Goal: Transaction & Acquisition: Purchase product/service

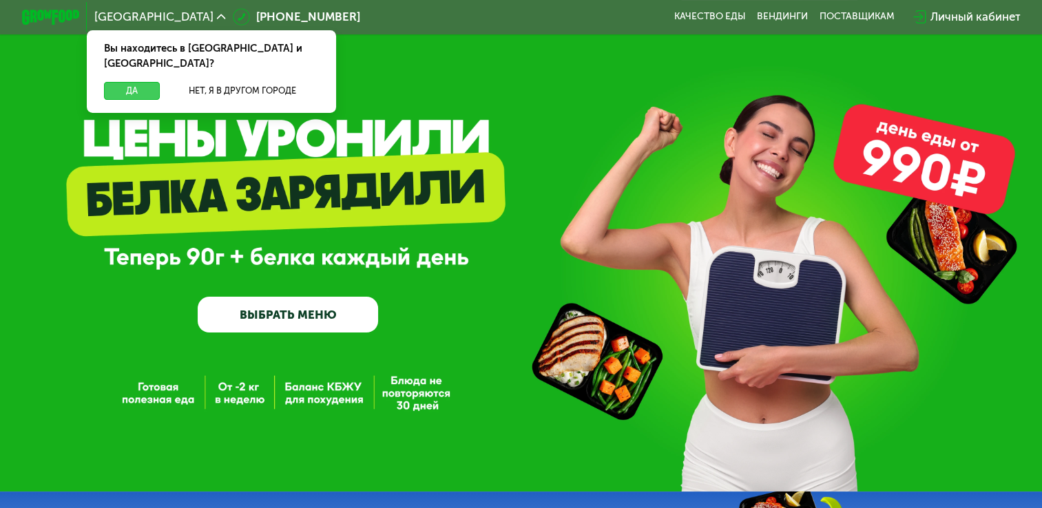
click at [136, 82] on button "Да" at bounding box center [132, 90] width 56 height 17
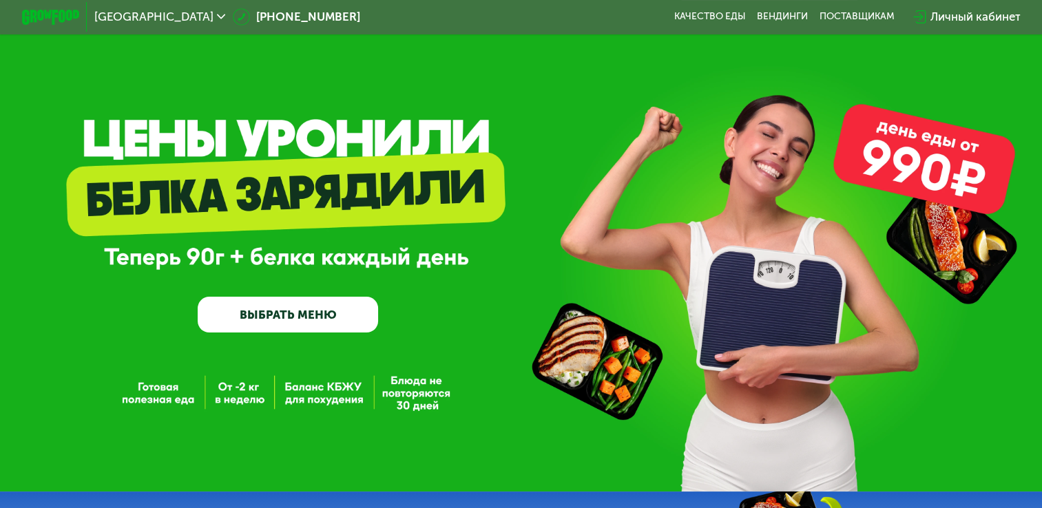
click at [364, 321] on link "ВЫБРАТЬ МЕНЮ" at bounding box center [288, 315] width 180 height 36
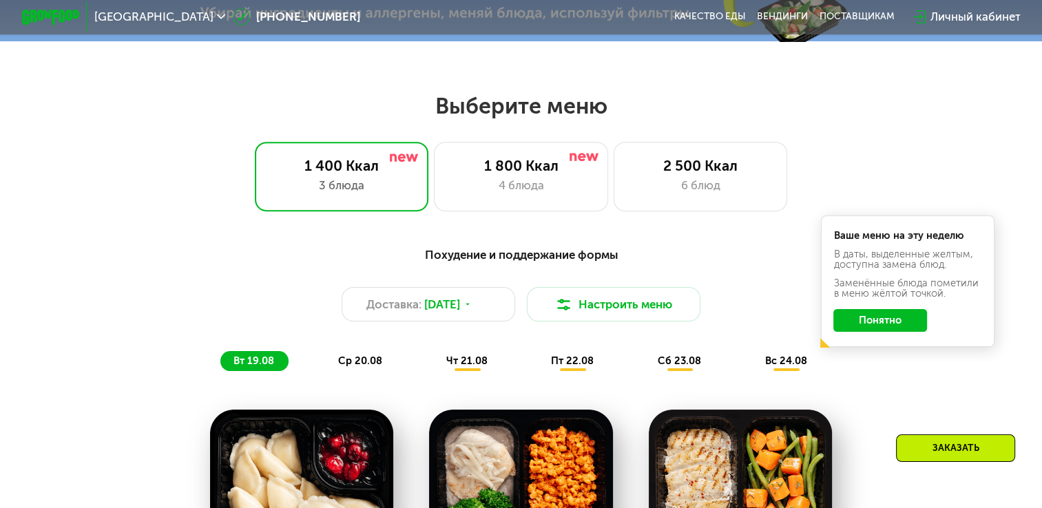
scroll to position [617, 0]
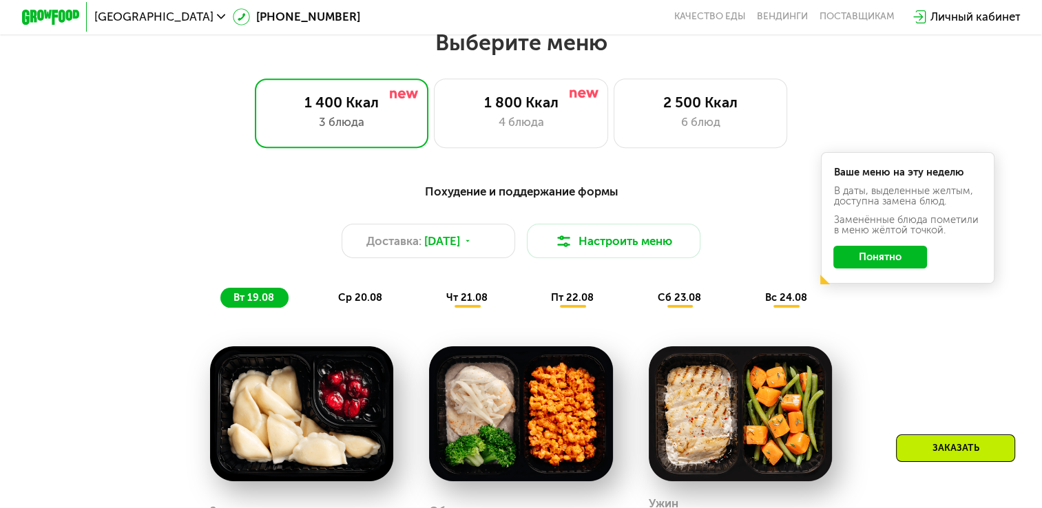
click at [902, 267] on button "Понятно" at bounding box center [880, 257] width 94 height 23
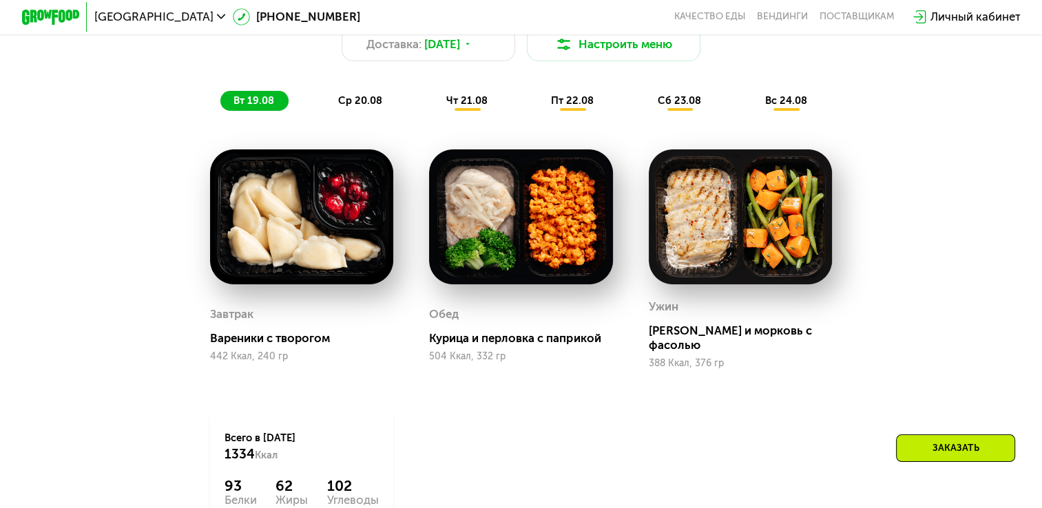
scroll to position [824, 0]
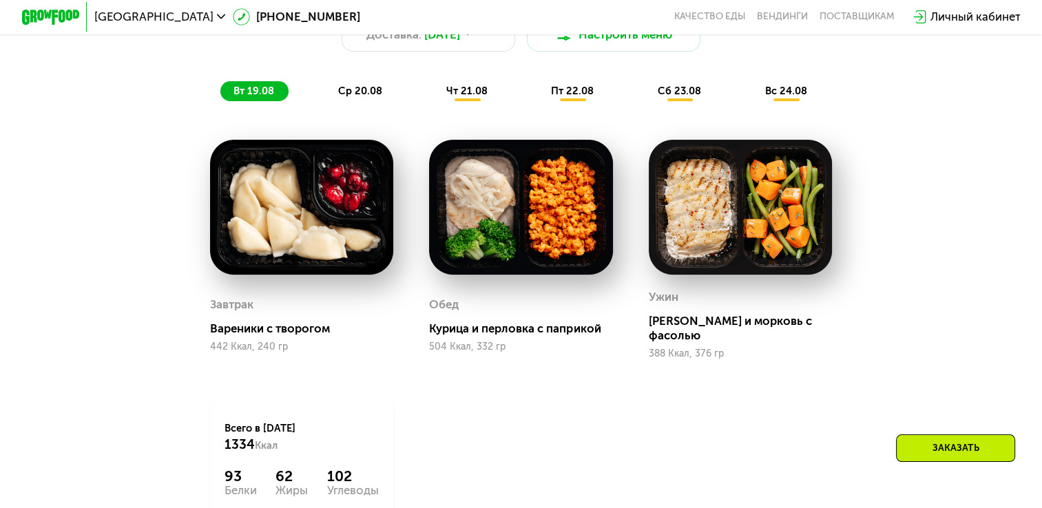
click at [538, 101] on div "чт 21.08" at bounding box center [573, 91] width 70 height 20
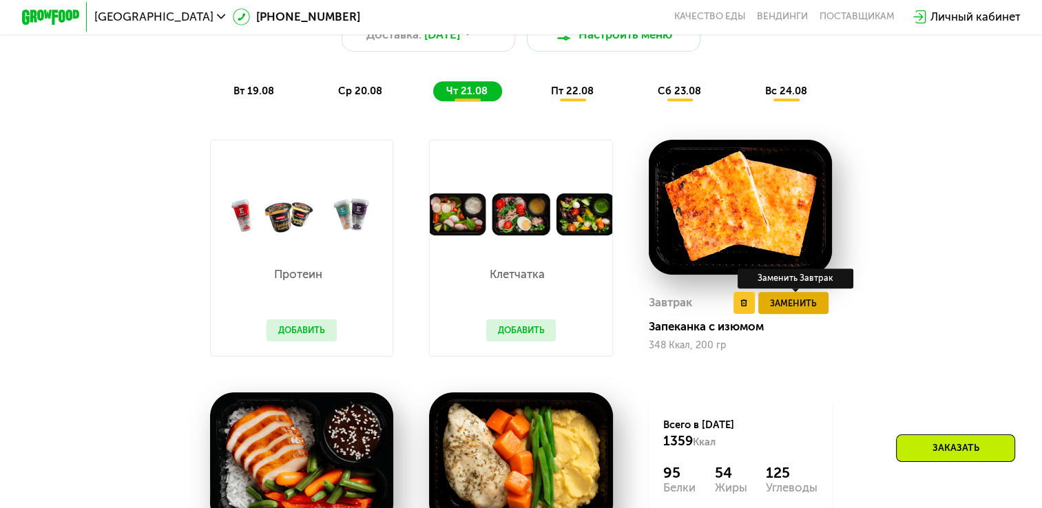
click at [826, 314] on button "Заменить" at bounding box center [793, 303] width 70 height 22
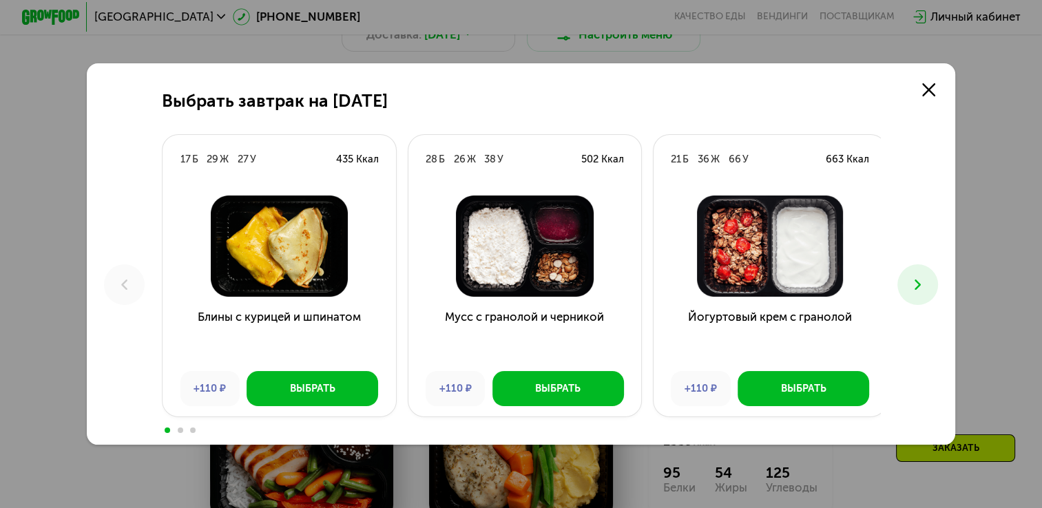
click at [926, 287] on icon at bounding box center [917, 284] width 17 height 17
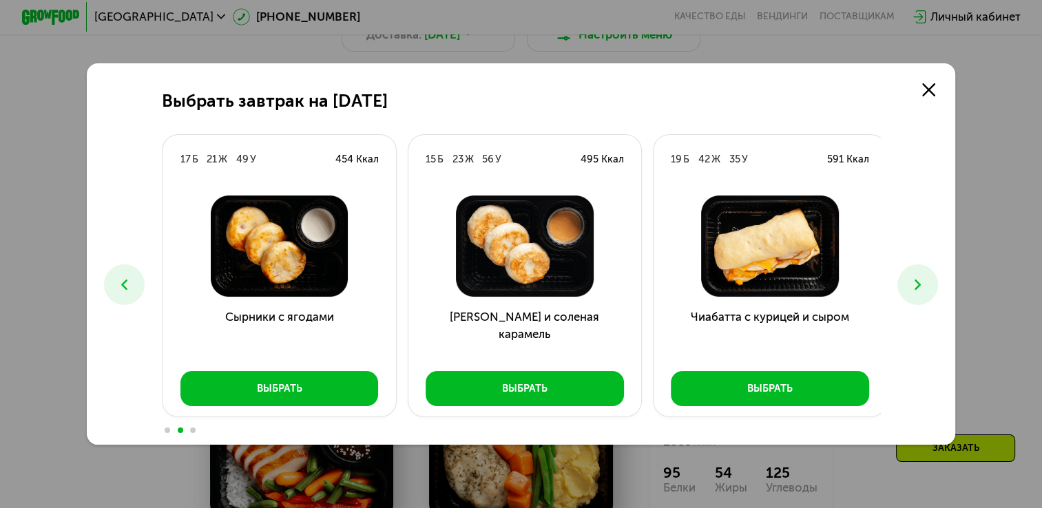
click at [924, 287] on icon at bounding box center [917, 284] width 17 height 17
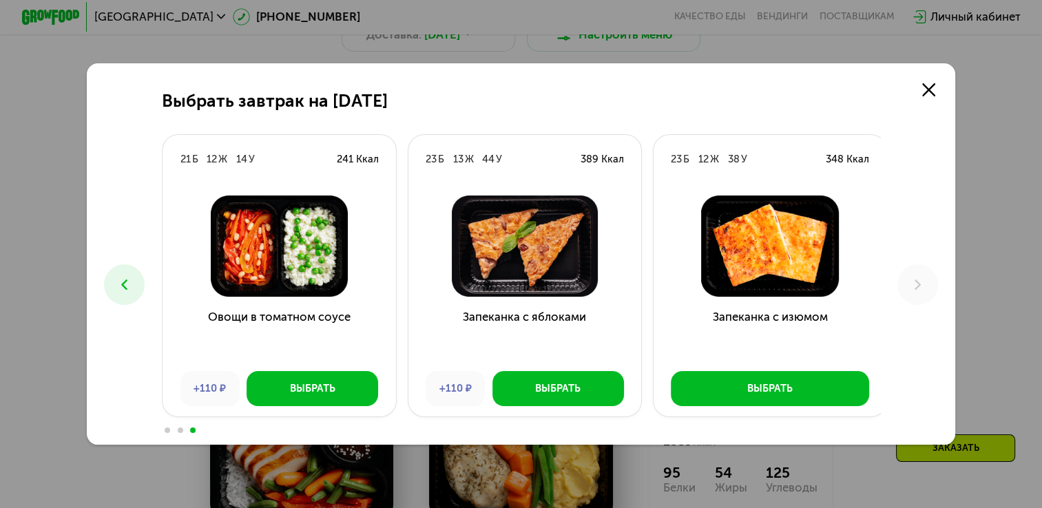
click at [104, 279] on button at bounding box center [124, 284] width 41 height 41
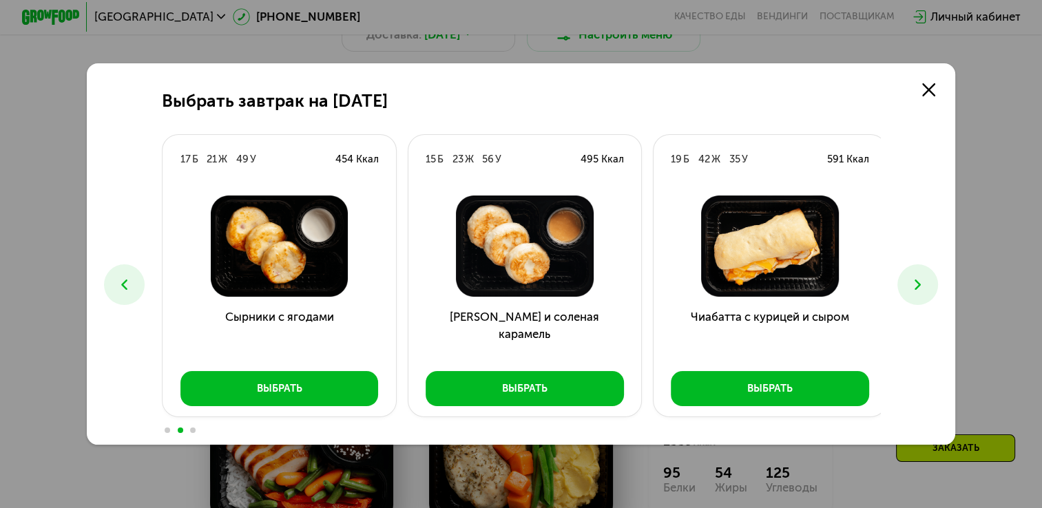
click at [938, 281] on button at bounding box center [917, 284] width 41 height 41
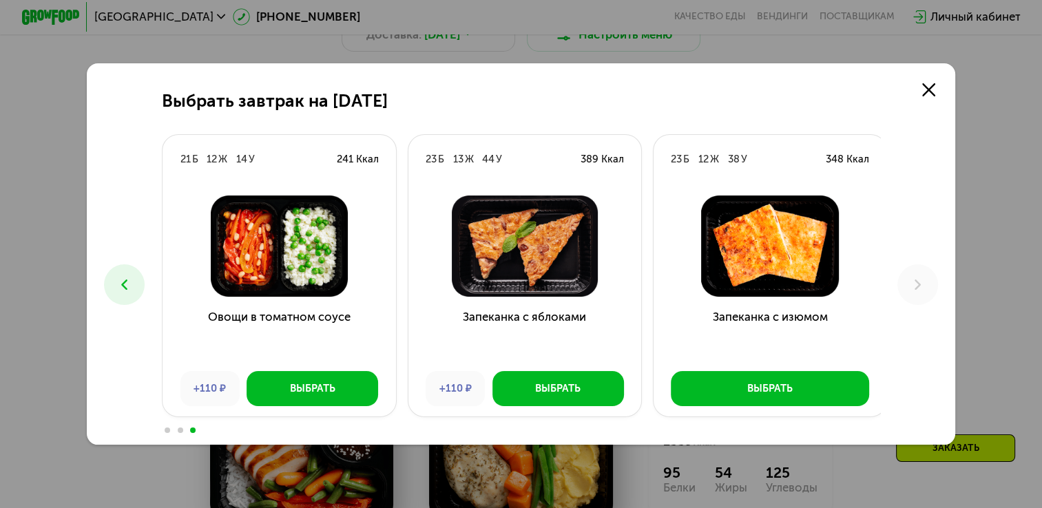
click at [129, 288] on icon at bounding box center [124, 284] width 17 height 17
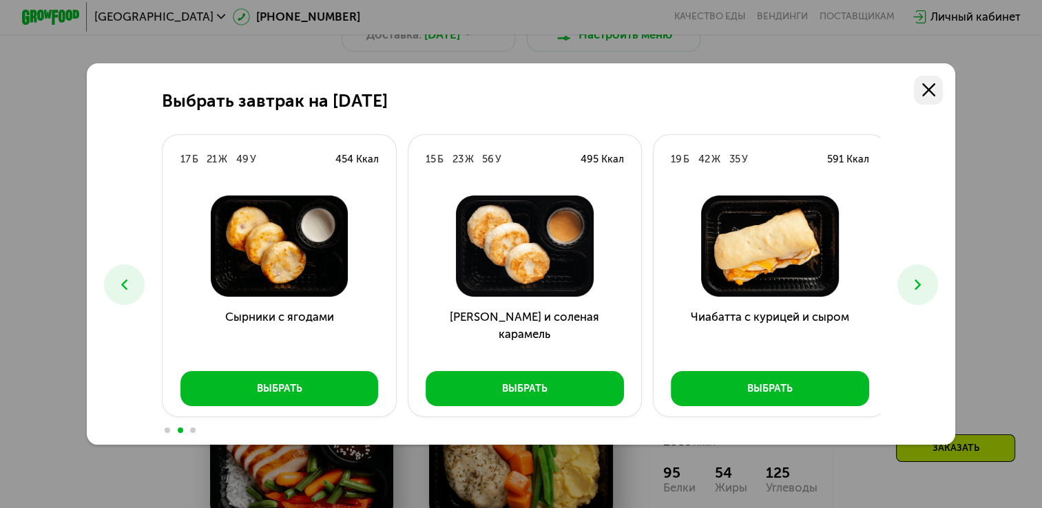
click at [928, 96] on link at bounding box center [928, 90] width 29 height 29
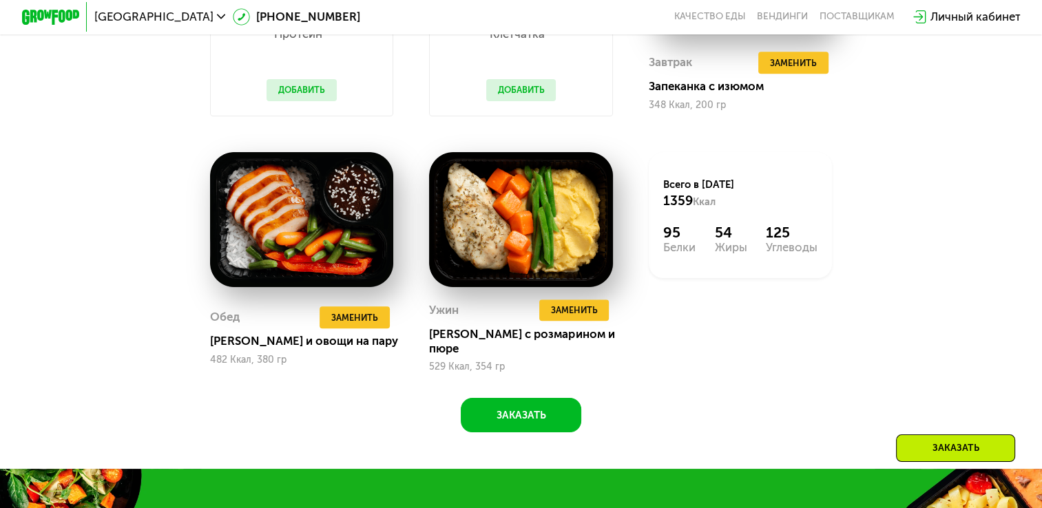
scroll to position [1099, 0]
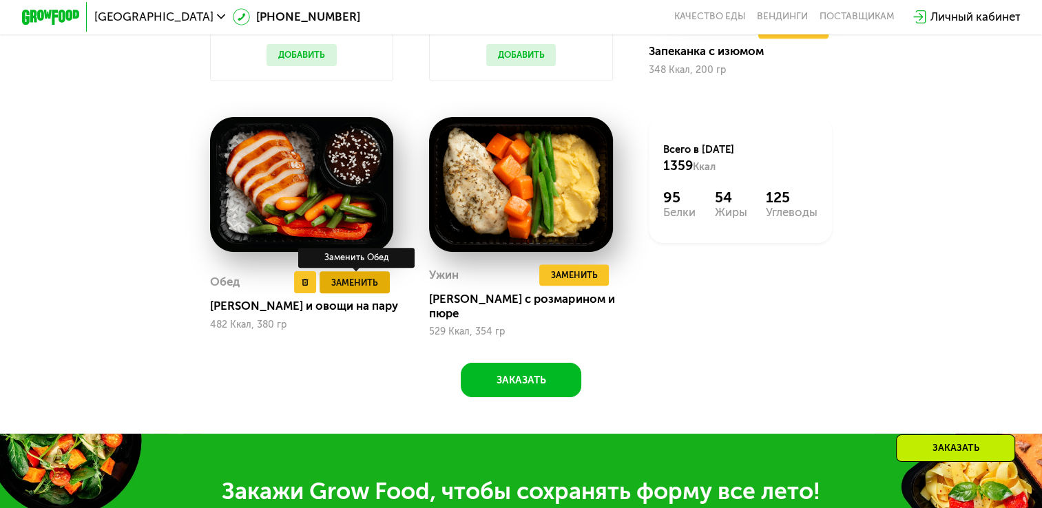
click at [358, 286] on span "Заменить" at bounding box center [354, 282] width 47 height 14
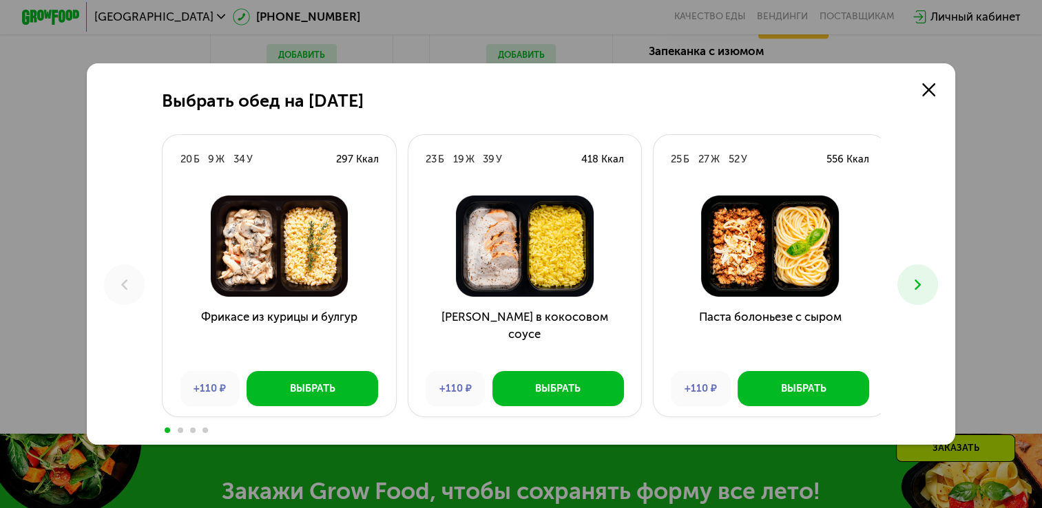
click at [926, 291] on icon at bounding box center [917, 284] width 17 height 17
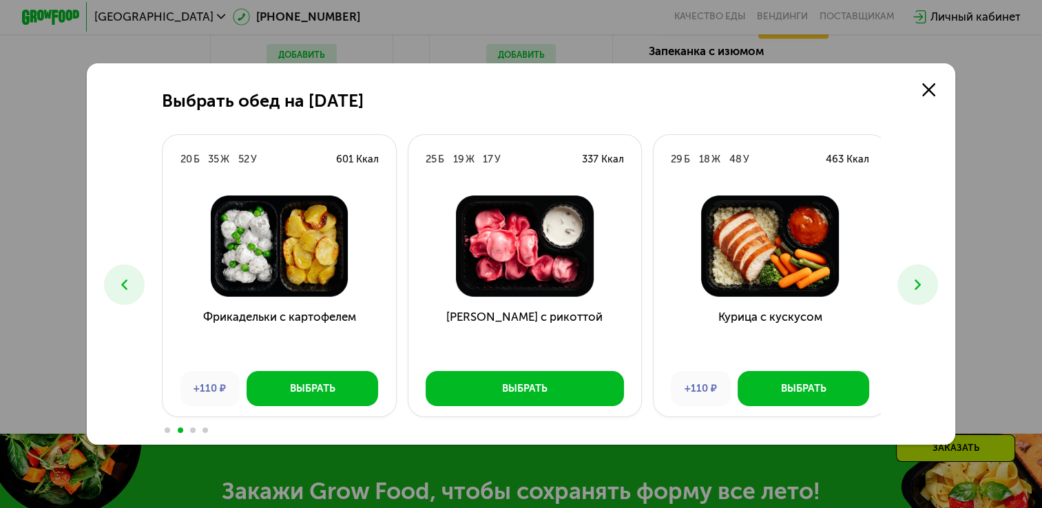
click at [926, 291] on icon at bounding box center [917, 284] width 17 height 17
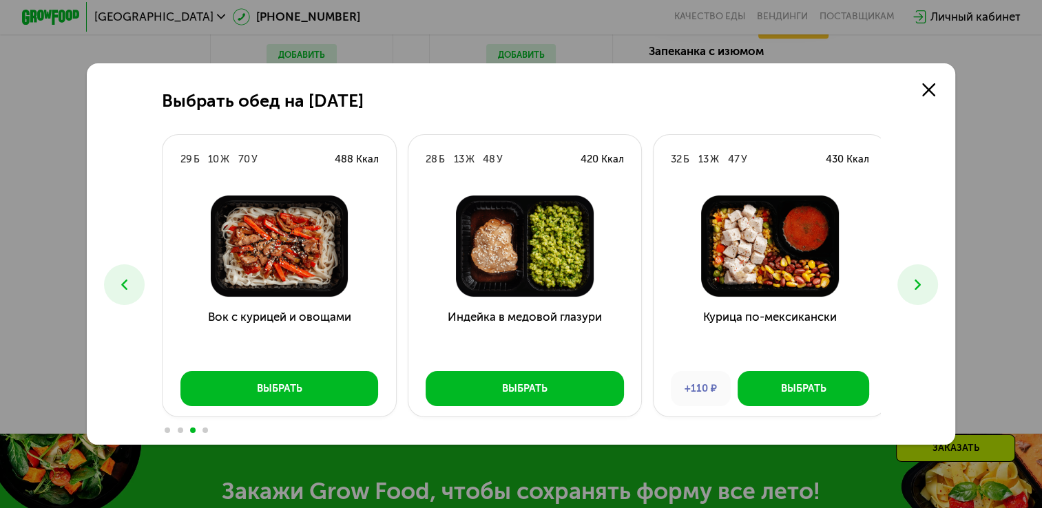
click at [926, 291] on icon at bounding box center [917, 284] width 17 height 17
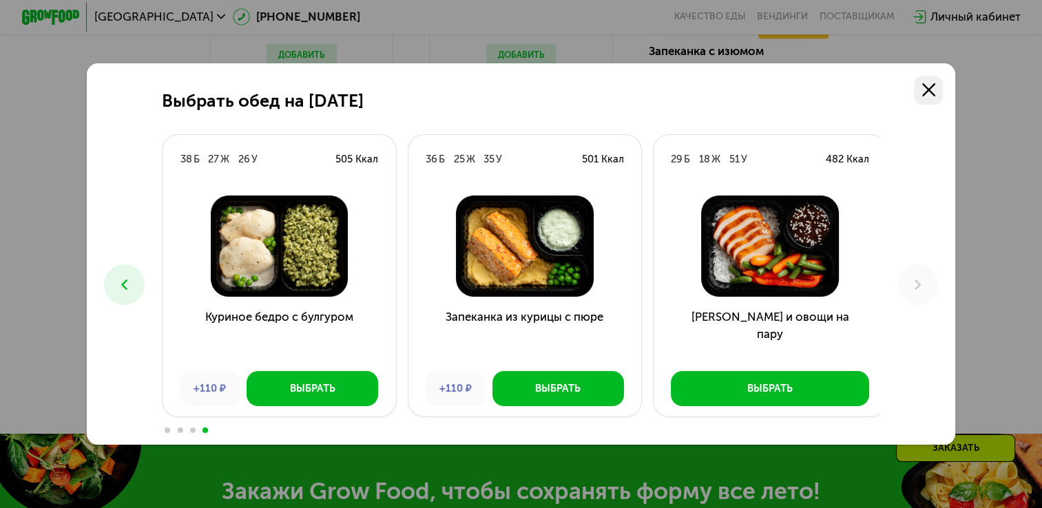
click at [931, 95] on link at bounding box center [928, 90] width 29 height 29
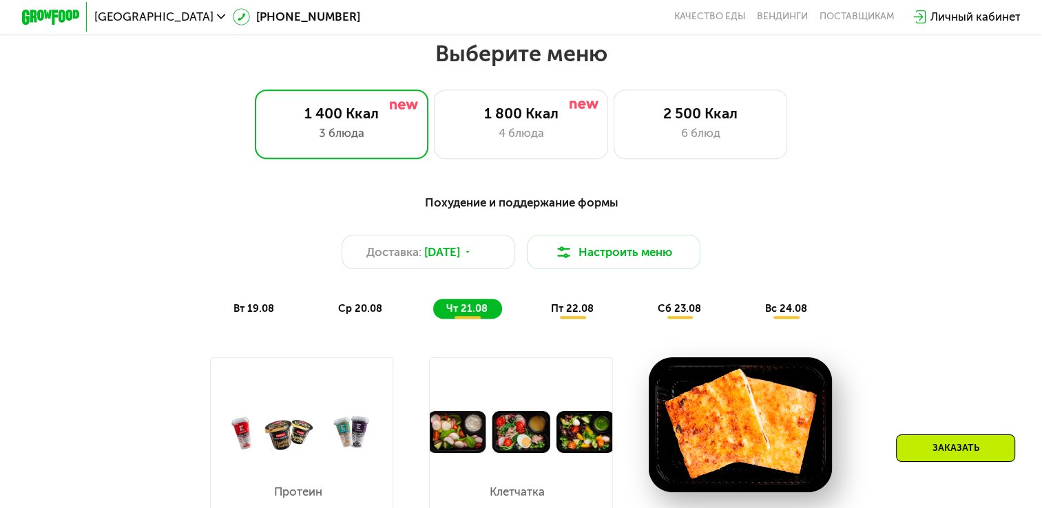
scroll to position [479, 0]
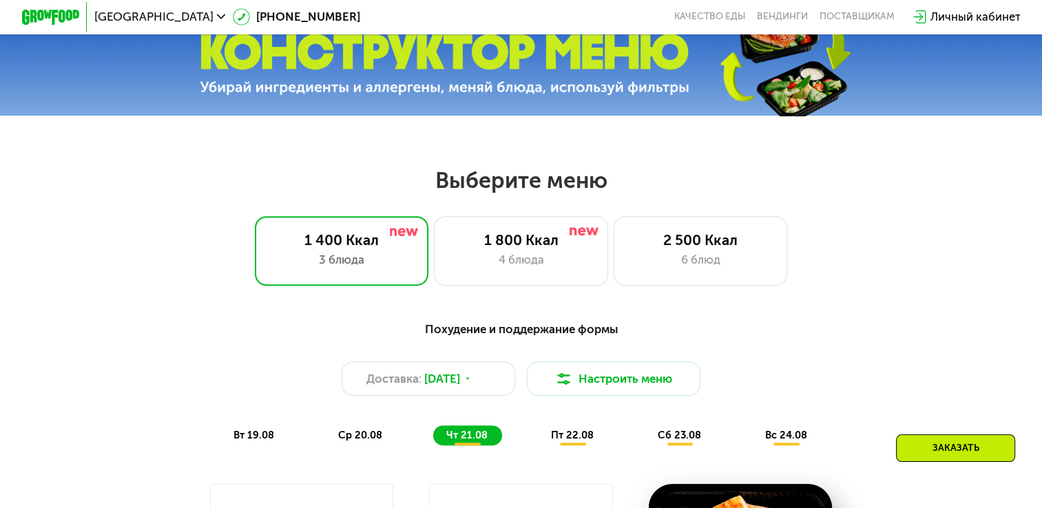
click at [645, 446] on div "пт 22.08" at bounding box center [680, 436] width 71 height 20
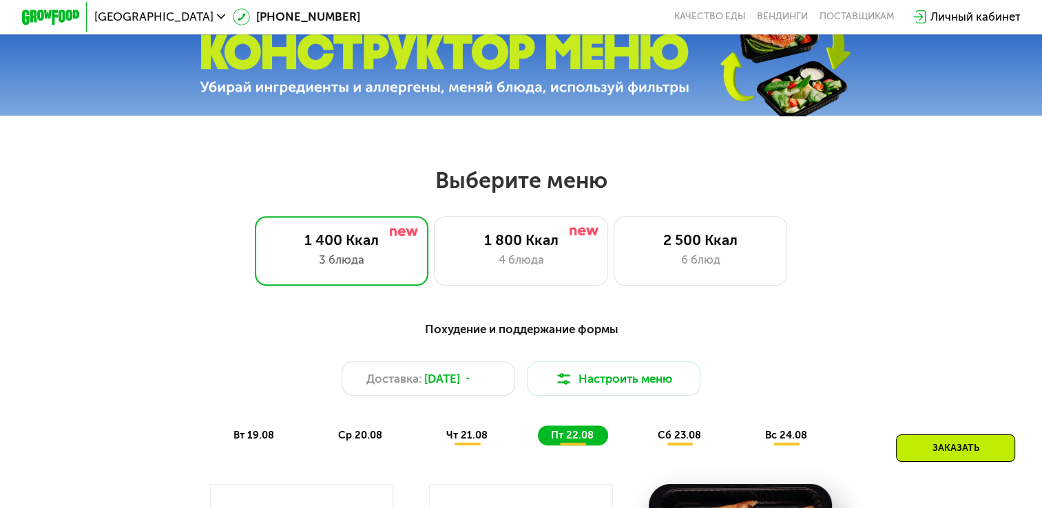
click at [696, 439] on span "сб 23.08" at bounding box center [679, 435] width 43 height 12
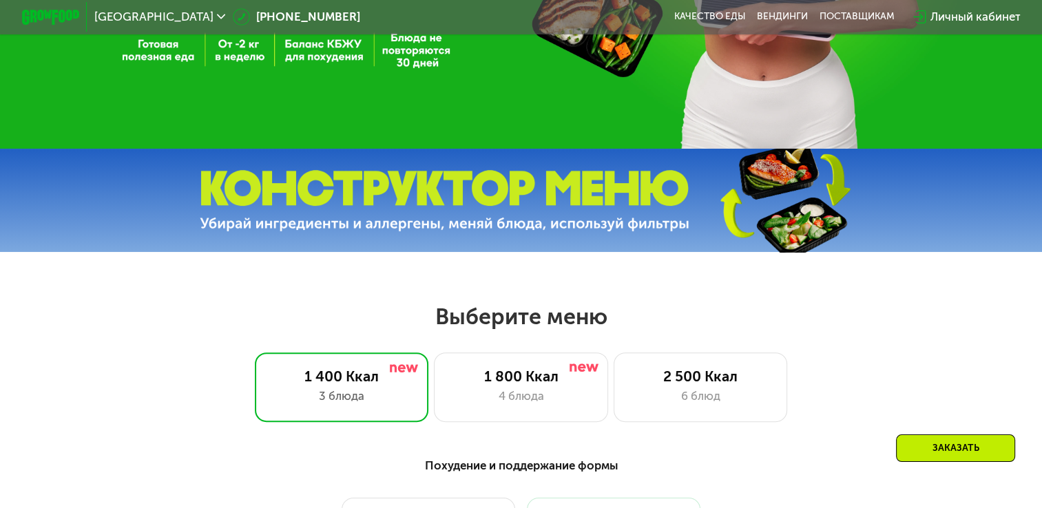
scroll to position [342, 0]
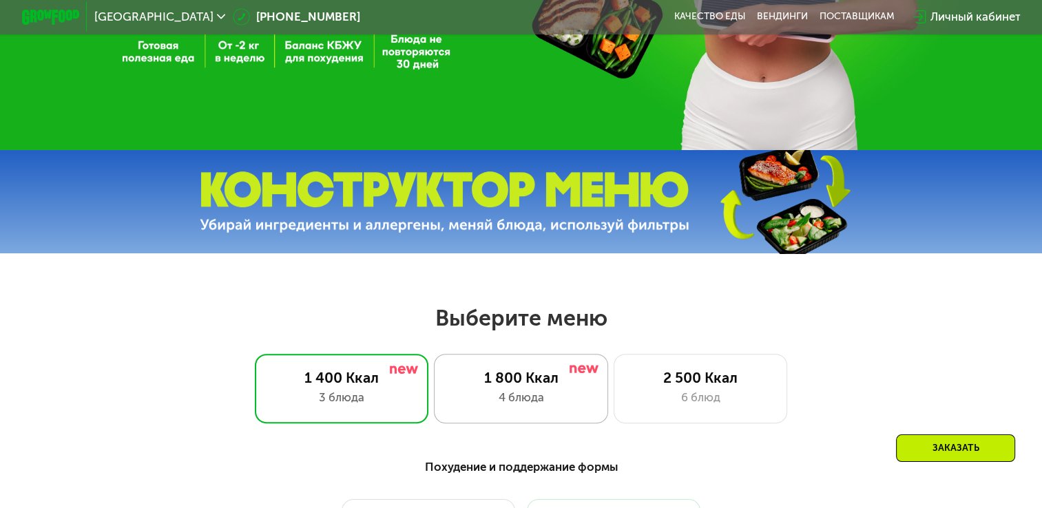
click at [567, 379] on div "1 800 Ккал" at bounding box center [520, 377] width 143 height 17
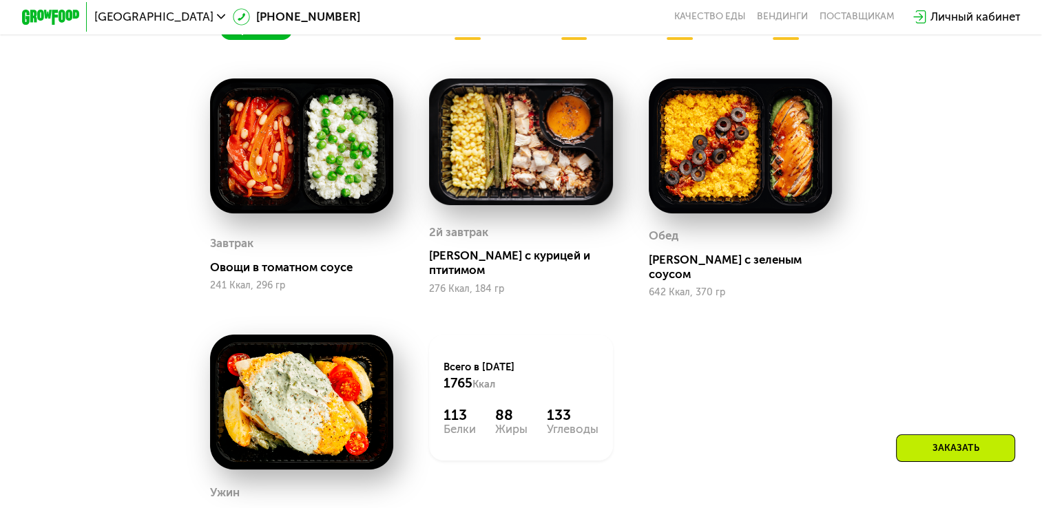
scroll to position [755, 0]
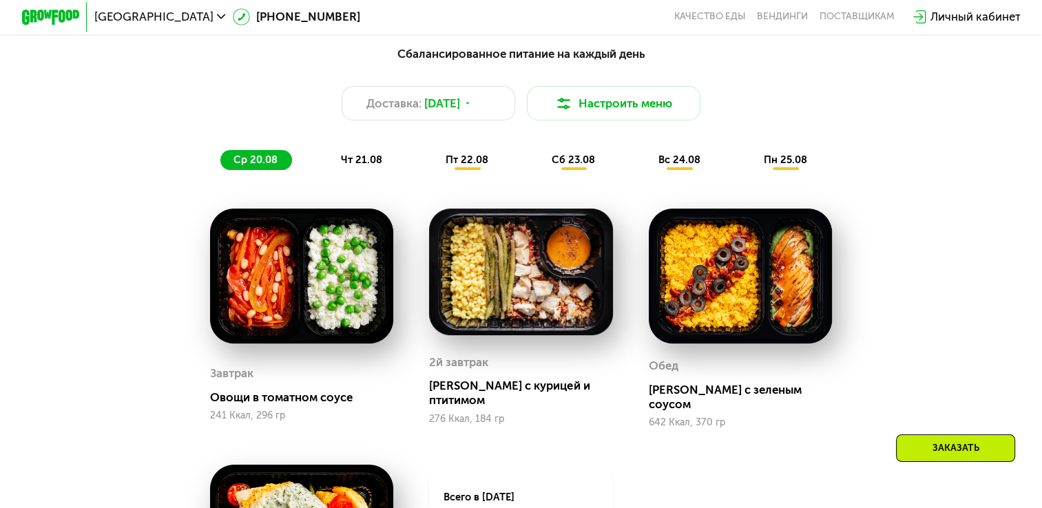
click at [361, 166] on span "чт 21.08" at bounding box center [361, 160] width 41 height 12
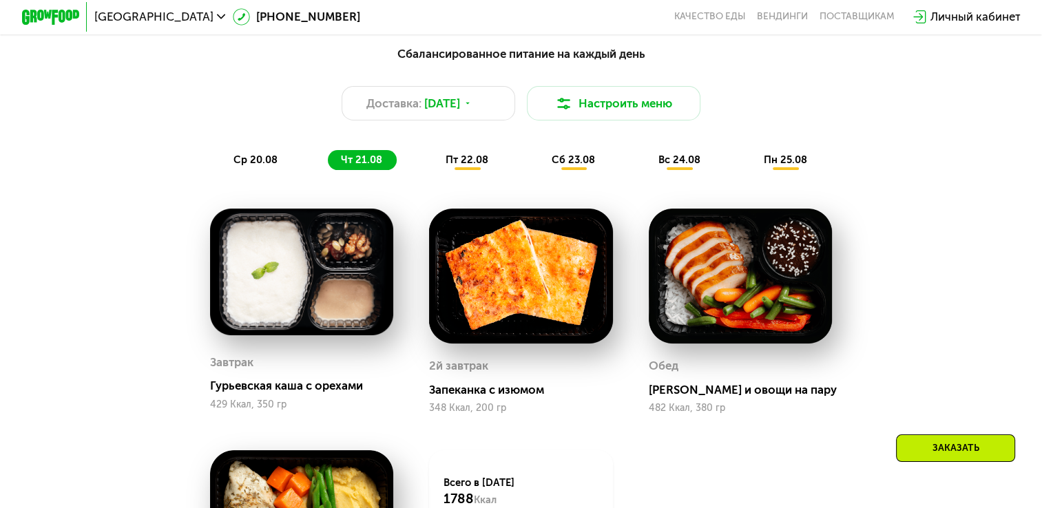
click at [539, 170] on div "пт 22.08" at bounding box center [574, 160] width 71 height 20
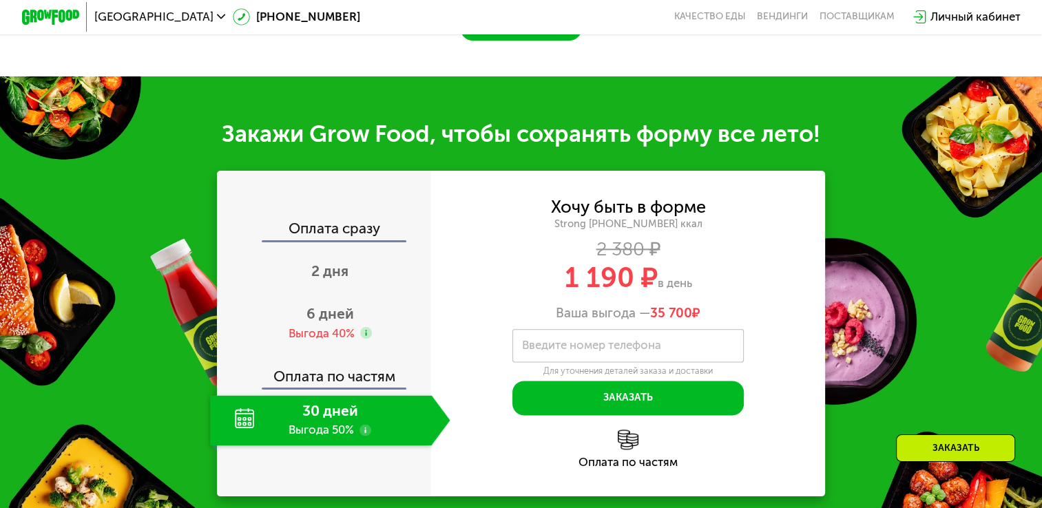
scroll to position [1581, 0]
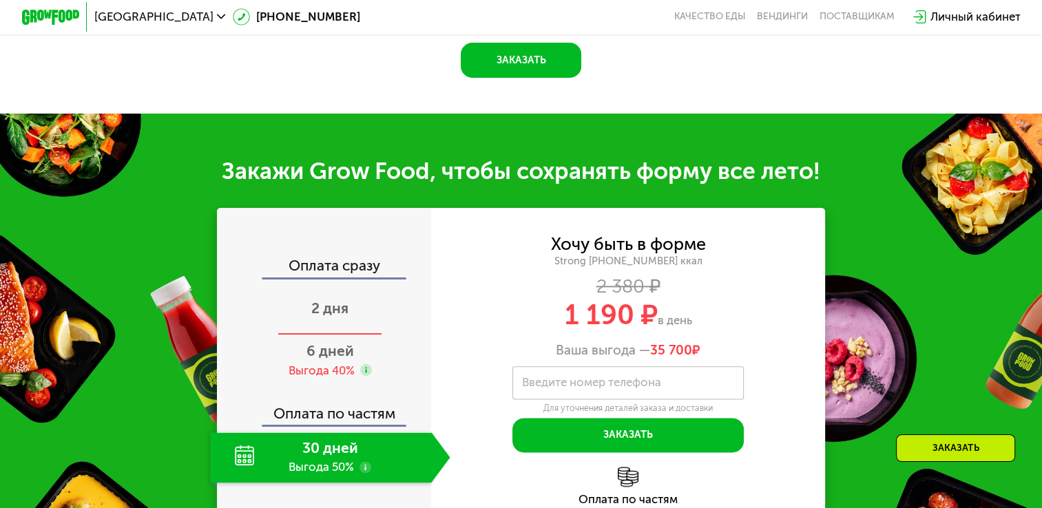
click at [328, 313] on span "2 дня" at bounding box center [329, 308] width 37 height 17
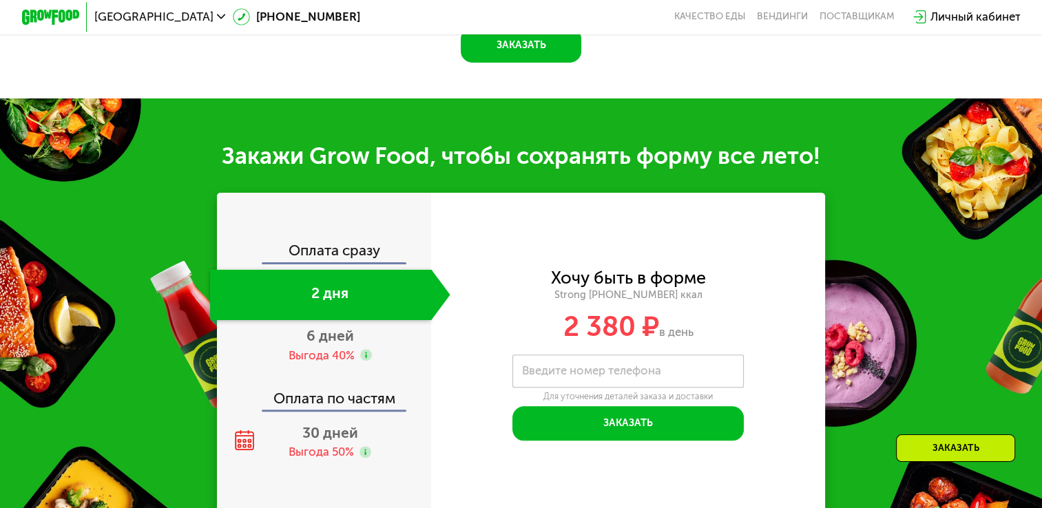
scroll to position [1406, 0]
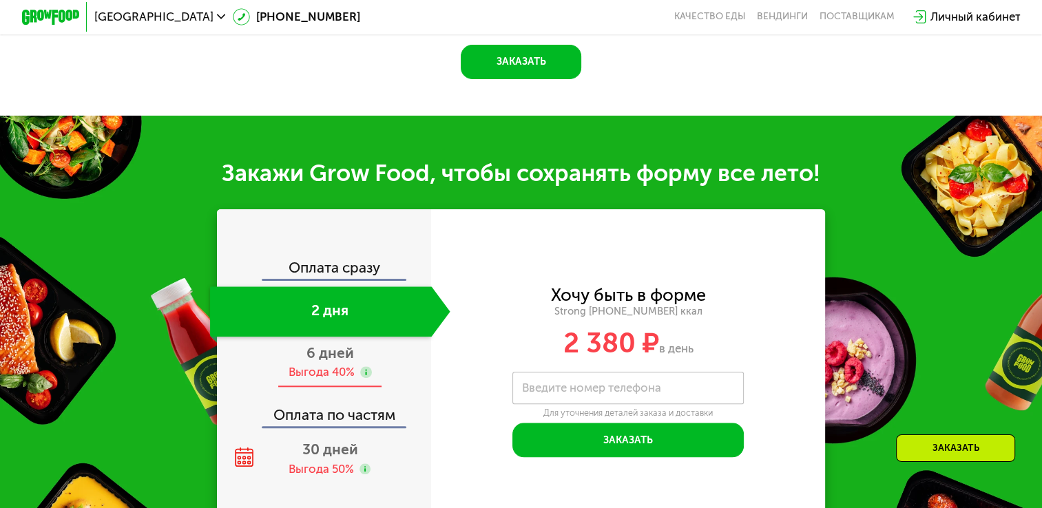
click at [335, 369] on div "Выгода 40%" at bounding box center [322, 372] width 66 height 16
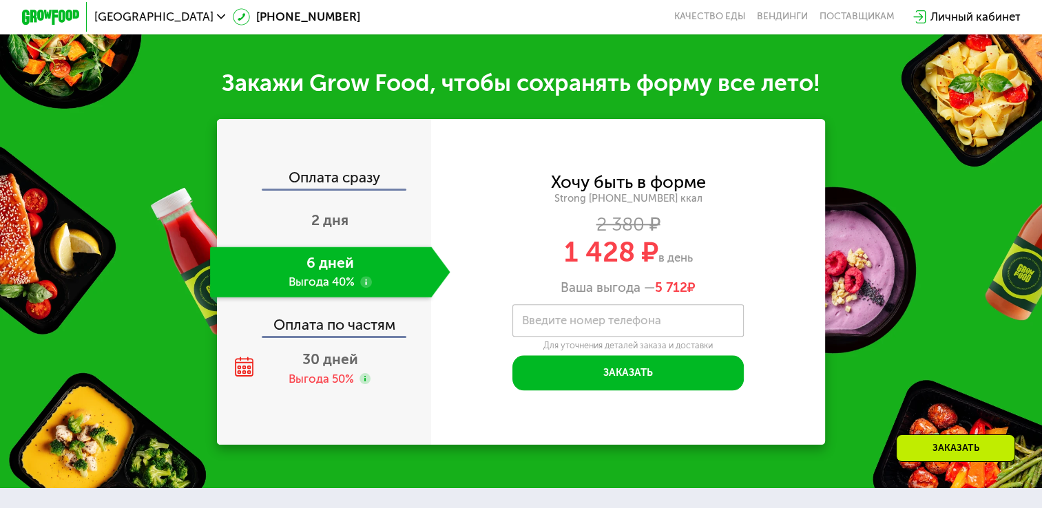
scroll to position [1544, 0]
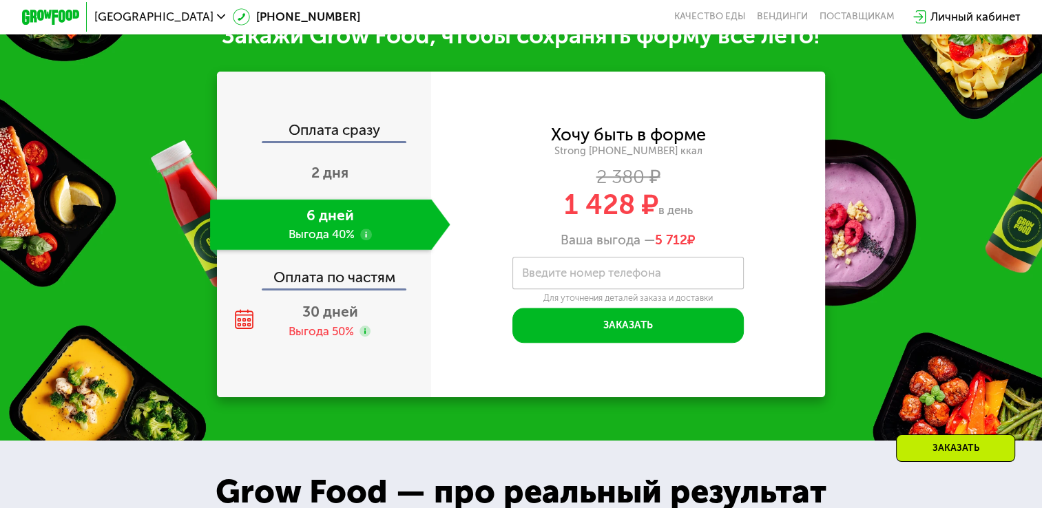
click at [362, 236] on use at bounding box center [366, 235] width 12 height 12
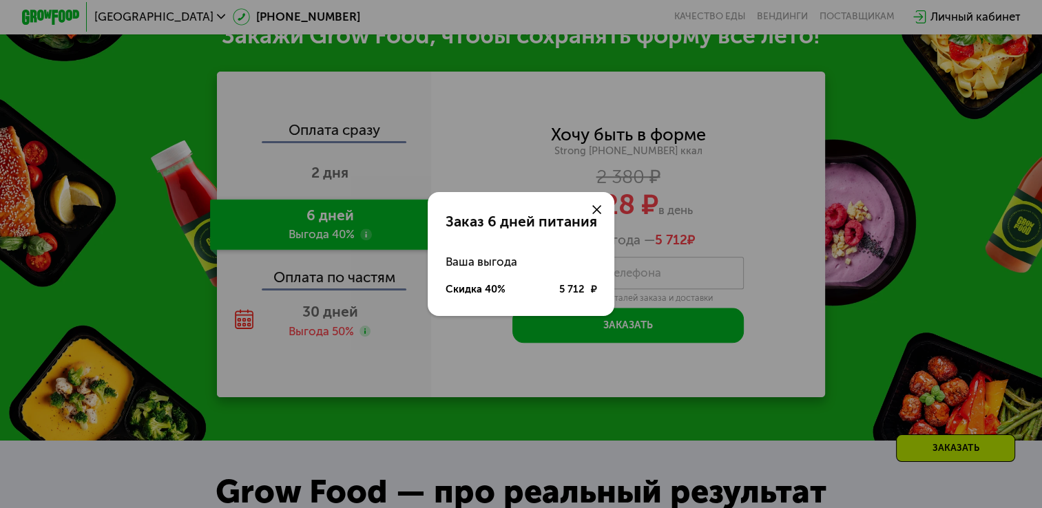
click at [602, 208] on div at bounding box center [596, 209] width 34 height 34
click at [596, 210] on use at bounding box center [596, 209] width 9 height 9
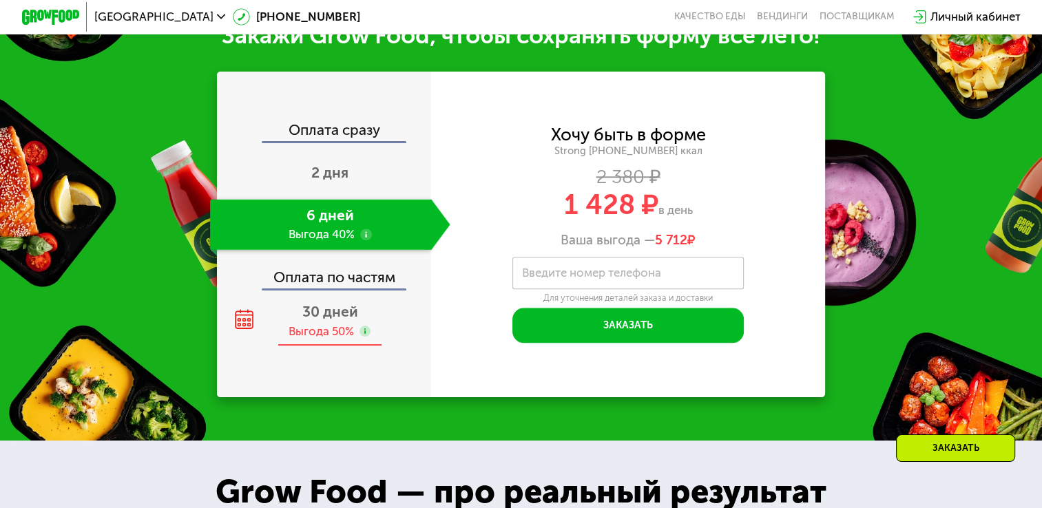
click at [229, 326] on div "30 дней Выгода 50%" at bounding box center [330, 321] width 240 height 51
